Goal: Register for event/course

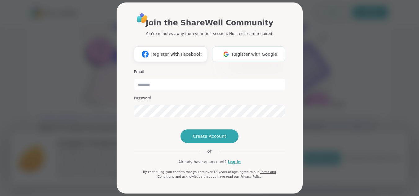
click at [239, 52] on span "Register with Google" at bounding box center [254, 54] width 45 height 7
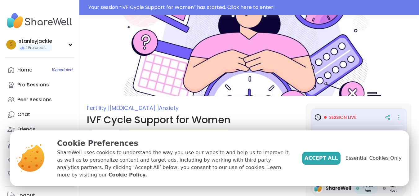
click at [327, 162] on span "Accept All" at bounding box center [320, 158] width 33 height 7
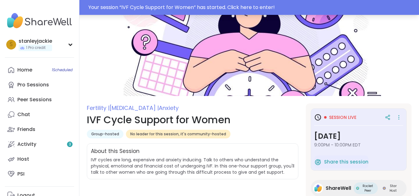
click at [237, 9] on div "Your session “ IVF Cycle Support for Women ” has started. Click here to enter!" at bounding box center [251, 7] width 327 height 7
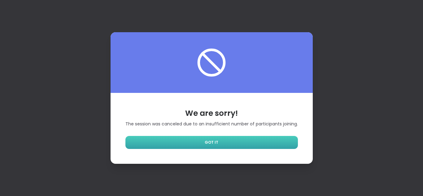
click at [241, 140] on link "GOT IT" at bounding box center [212, 142] width 173 height 13
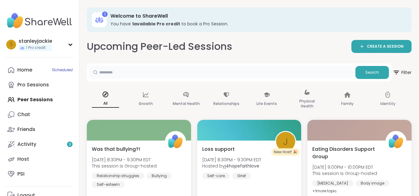
click at [245, 70] on input "text" at bounding box center [221, 72] width 264 height 12
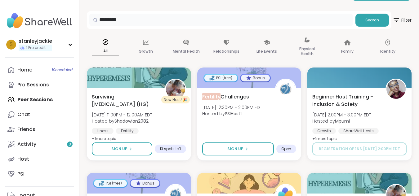
scroll to position [82, 0]
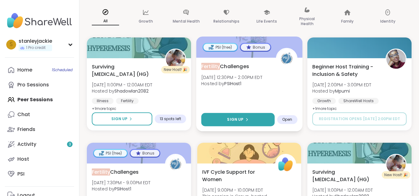
click at [236, 119] on span "Sign Up" at bounding box center [235, 120] width 16 height 6
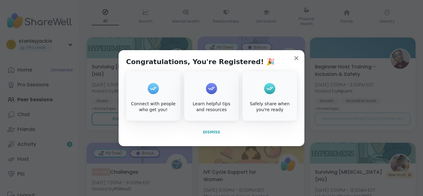
click at [206, 131] on span "Dismiss" at bounding box center [211, 132] width 17 height 4
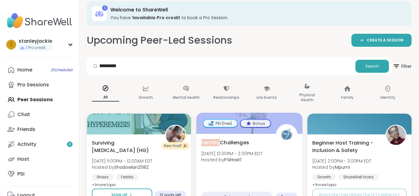
scroll to position [0, 0]
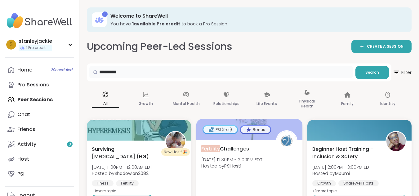
click at [134, 67] on input "*********" at bounding box center [221, 72] width 264 height 12
type input "*"
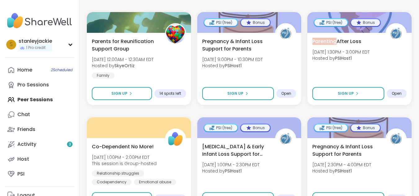
scroll to position [110, 0]
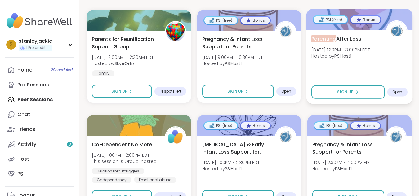
click at [321, 52] on span "[DATE] 1:30PM - 3:00PM EDT" at bounding box center [340, 50] width 59 height 6
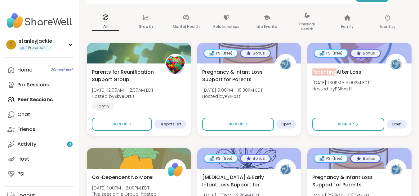
scroll to position [0, 0]
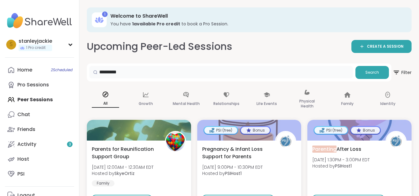
click at [177, 69] on input "*********" at bounding box center [221, 72] width 264 height 12
type input "*"
click at [178, 72] on input "text" at bounding box center [221, 72] width 264 height 12
type input "****"
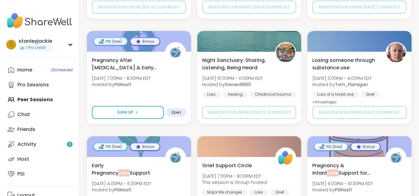
scroll to position [1202, 0]
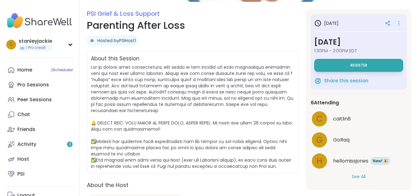
scroll to position [78, 0]
